Goal: Information Seeking & Learning: Check status

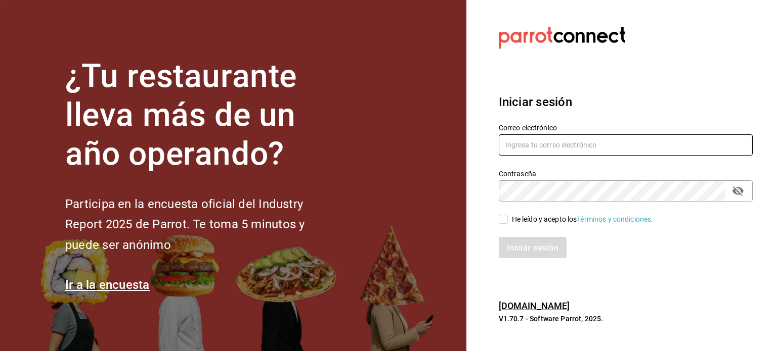
type input "[EMAIL_ADDRESS][DOMAIN_NAME]"
click at [387, 220] on input "He leído y acepto los Términos y condiciones." at bounding box center [503, 219] width 9 height 9
checkbox input "true"
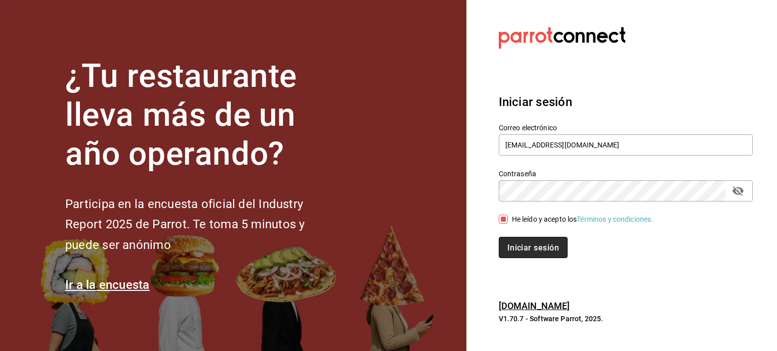
click at [387, 249] on font "Iniciar sesión" at bounding box center [533, 248] width 52 height 10
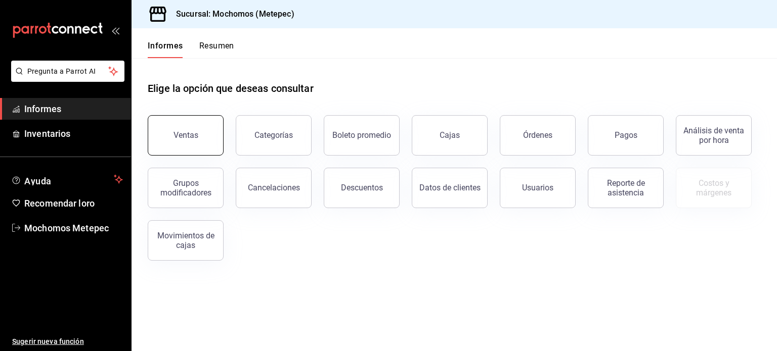
click at [179, 139] on font "Ventas" at bounding box center [185, 135] width 25 height 10
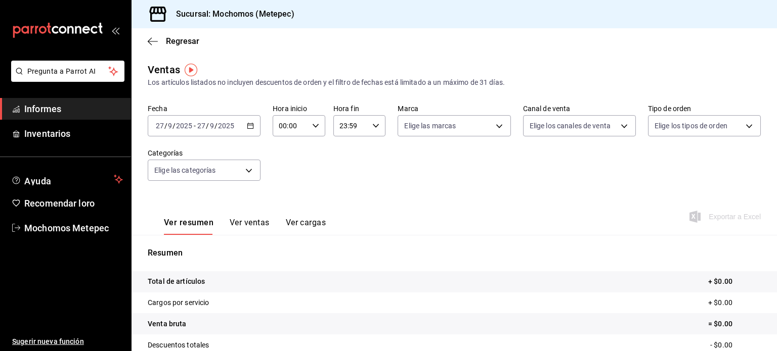
click at [313, 124] on icon "button" at bounding box center [315, 125] width 7 height 7
click at [283, 177] on font "05" at bounding box center [284, 176] width 8 height 8
type input "05:00"
click at [372, 125] on div at bounding box center [388, 175] width 777 height 351
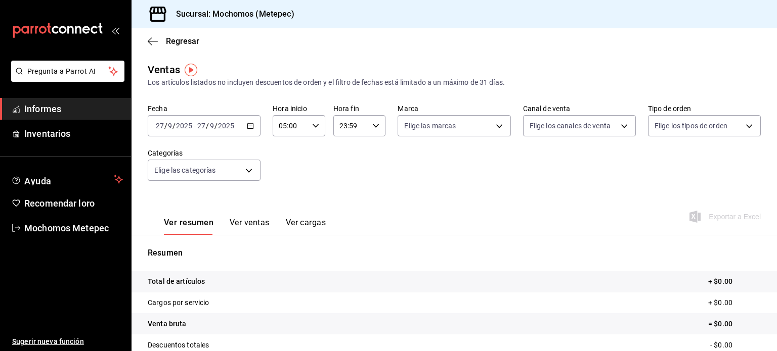
click at [372, 125] on icon "button" at bounding box center [375, 125] width 7 height 7
click at [340, 151] on font "05" at bounding box center [344, 152] width 8 height 8
click at [369, 129] on div at bounding box center [388, 175] width 777 height 351
click at [369, 129] on div "05:59 Hora fin" at bounding box center [359, 125] width 53 height 21
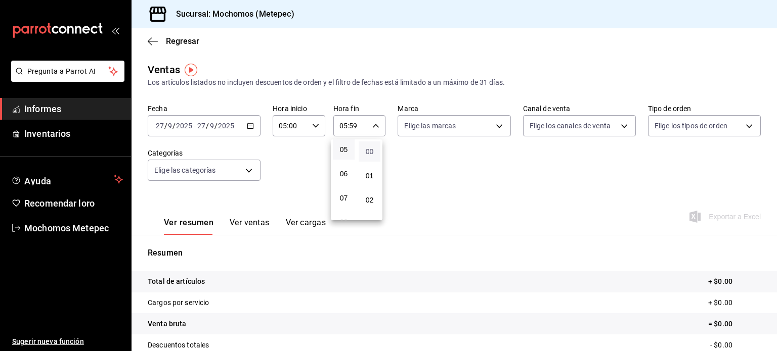
click at [368, 153] on font "00" at bounding box center [370, 152] width 8 height 8
type input "05:00"
click at [248, 127] on div at bounding box center [388, 175] width 777 height 351
click at [248, 127] on icon "button" at bounding box center [250, 125] width 7 height 7
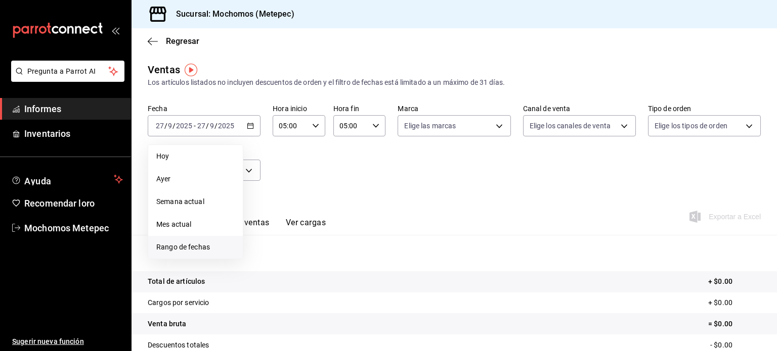
click at [182, 244] on font "Rango de fechas" at bounding box center [183, 247] width 54 height 8
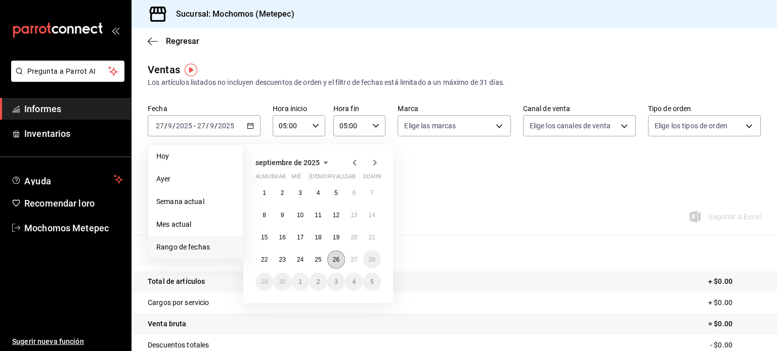
click at [335, 260] on font "26" at bounding box center [336, 259] width 7 height 7
click at [352, 258] on font "27" at bounding box center [353, 259] width 7 height 7
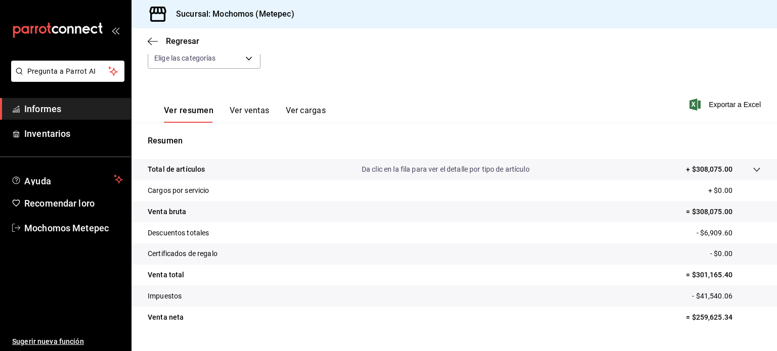
scroll to position [133, 0]
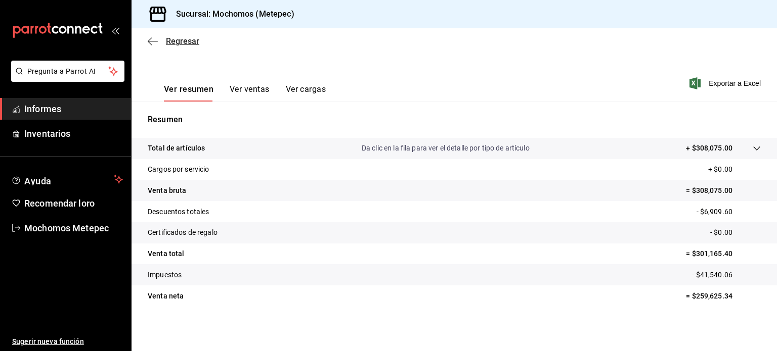
click at [167, 41] on font "Regresar" at bounding box center [182, 41] width 33 height 10
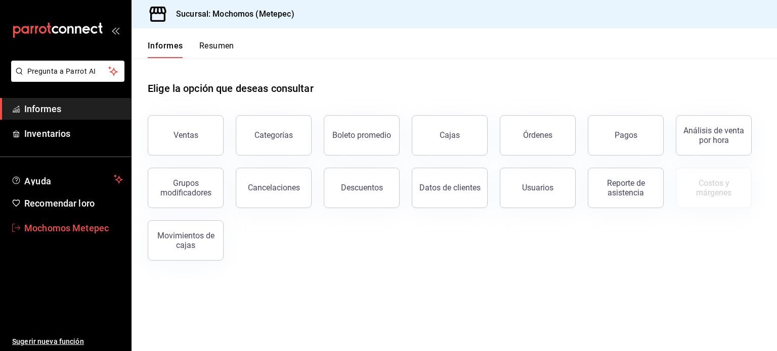
click at [42, 229] on font "Mochomos Metepec" at bounding box center [66, 228] width 84 height 11
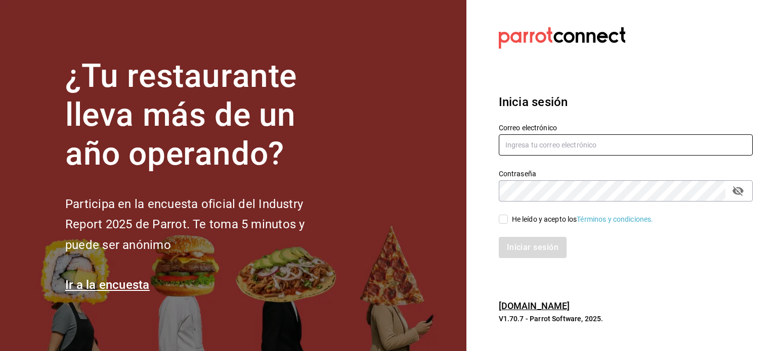
type input "[EMAIL_ADDRESS][DOMAIN_NAME]"
